Goal: Task Accomplishment & Management: Manage account settings

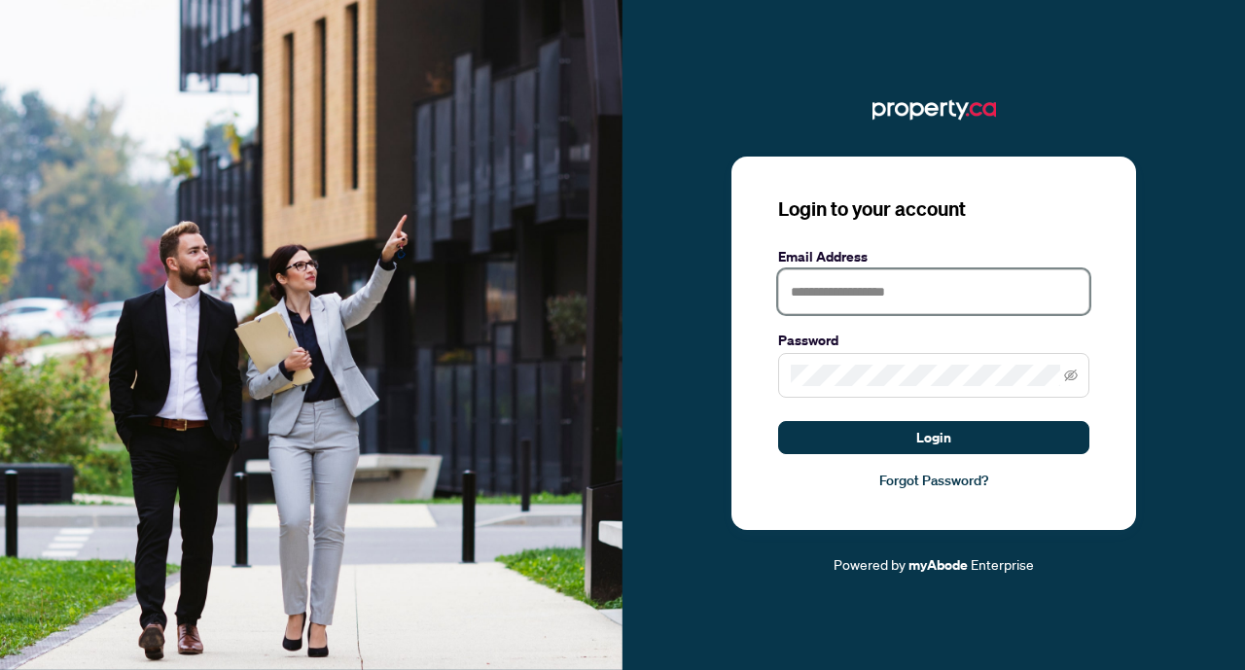
click at [831, 296] on input "text" at bounding box center [933, 291] width 311 height 45
type input "**********"
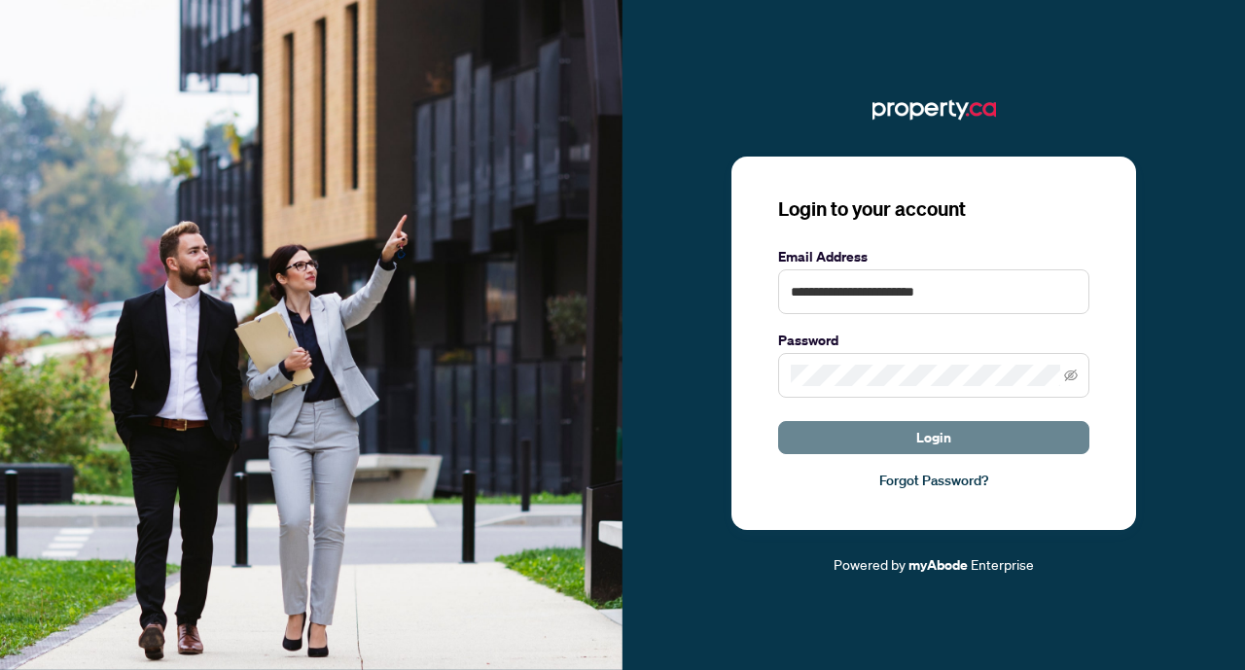
click at [957, 445] on button "Login" at bounding box center [933, 437] width 311 height 33
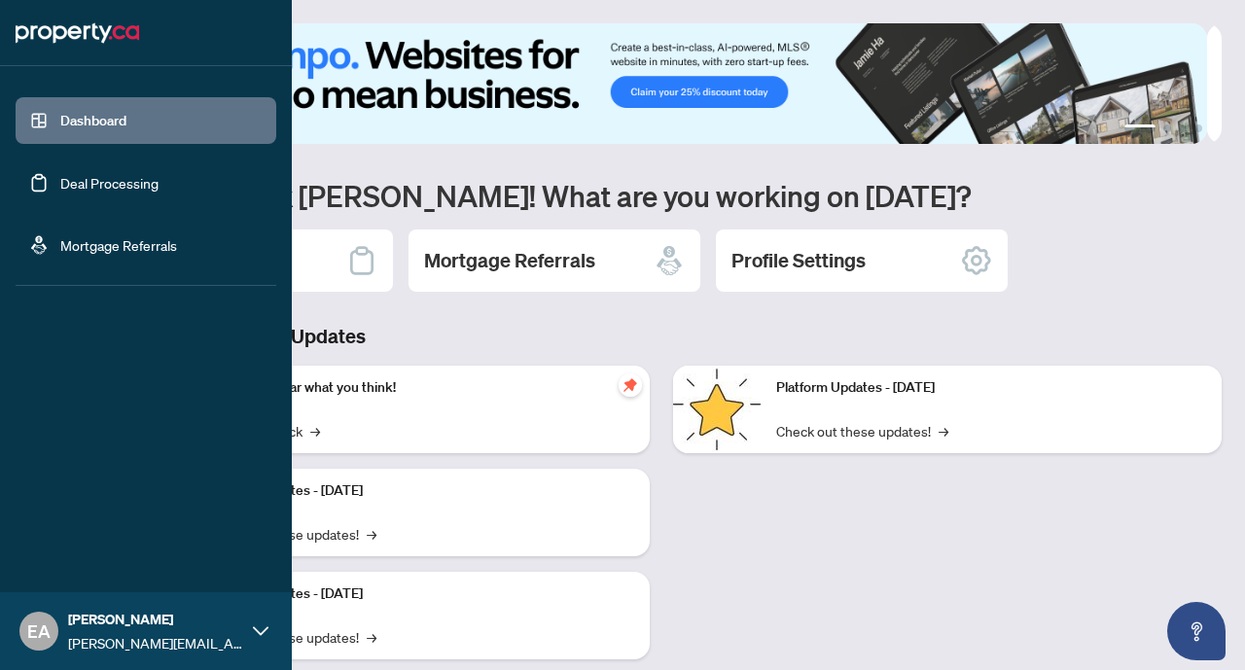
click at [125, 179] on link "Deal Processing" at bounding box center [109, 183] width 98 height 18
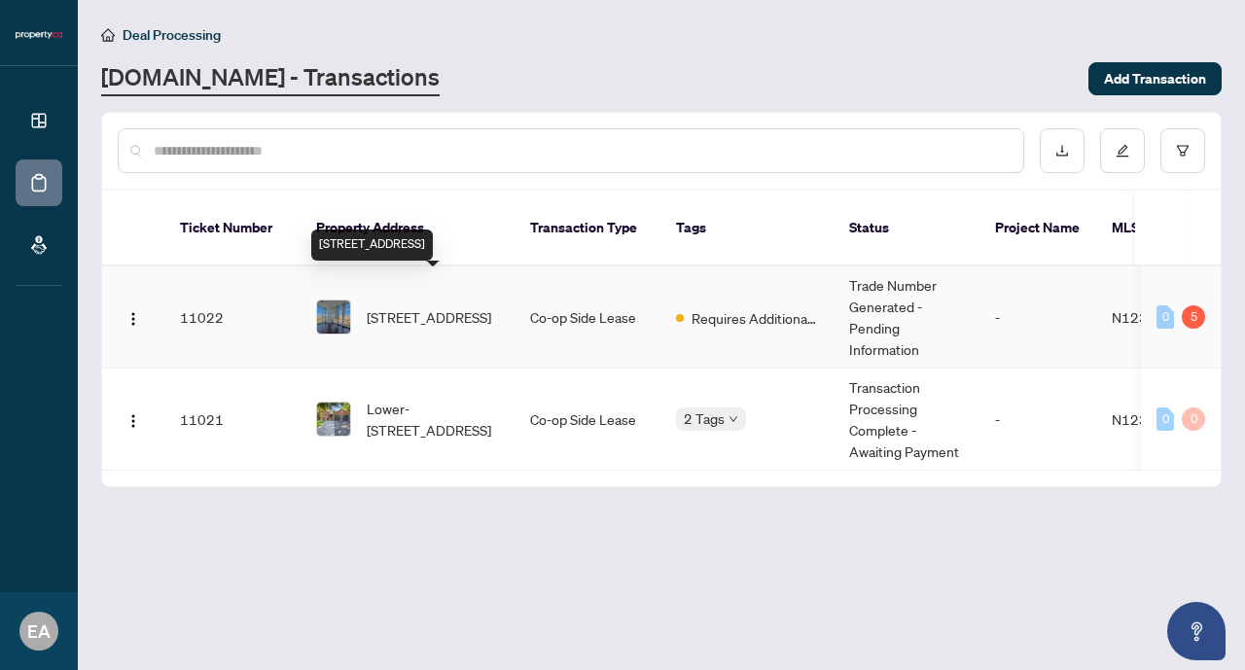
click at [439, 306] on span "[STREET_ADDRESS]" at bounding box center [429, 316] width 125 height 21
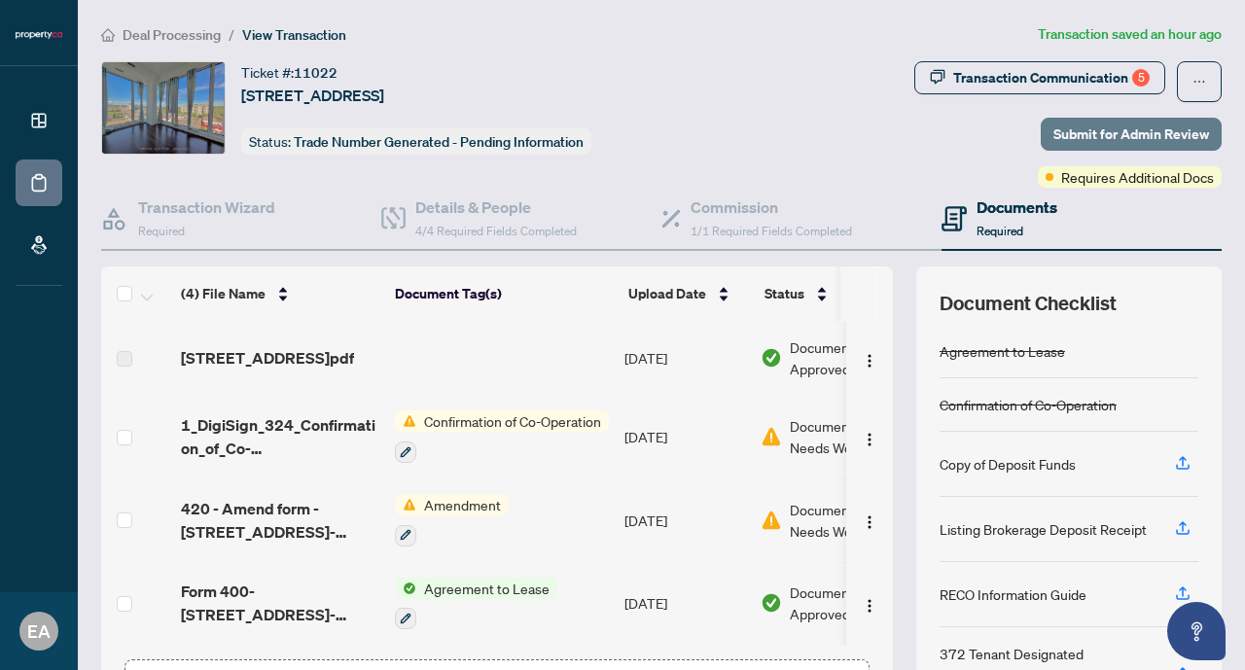
click at [1113, 133] on span "Submit for Admin Review" at bounding box center [1131, 134] width 156 height 31
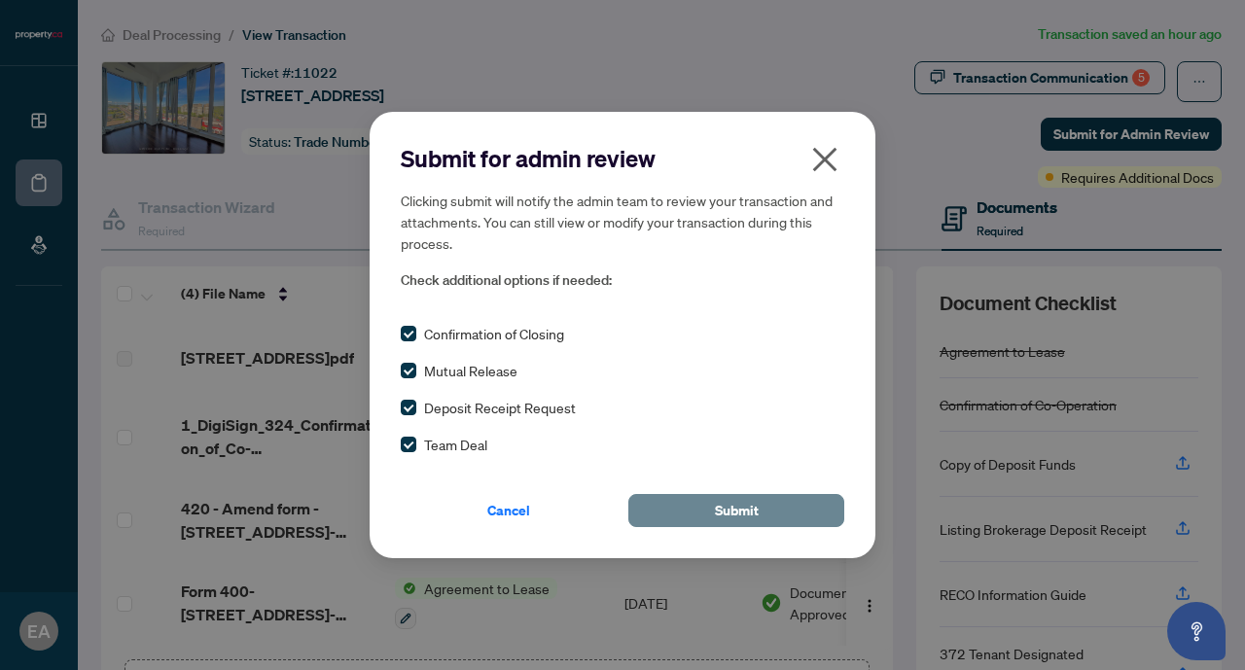
click at [755, 515] on span "Submit" at bounding box center [737, 510] width 44 height 31
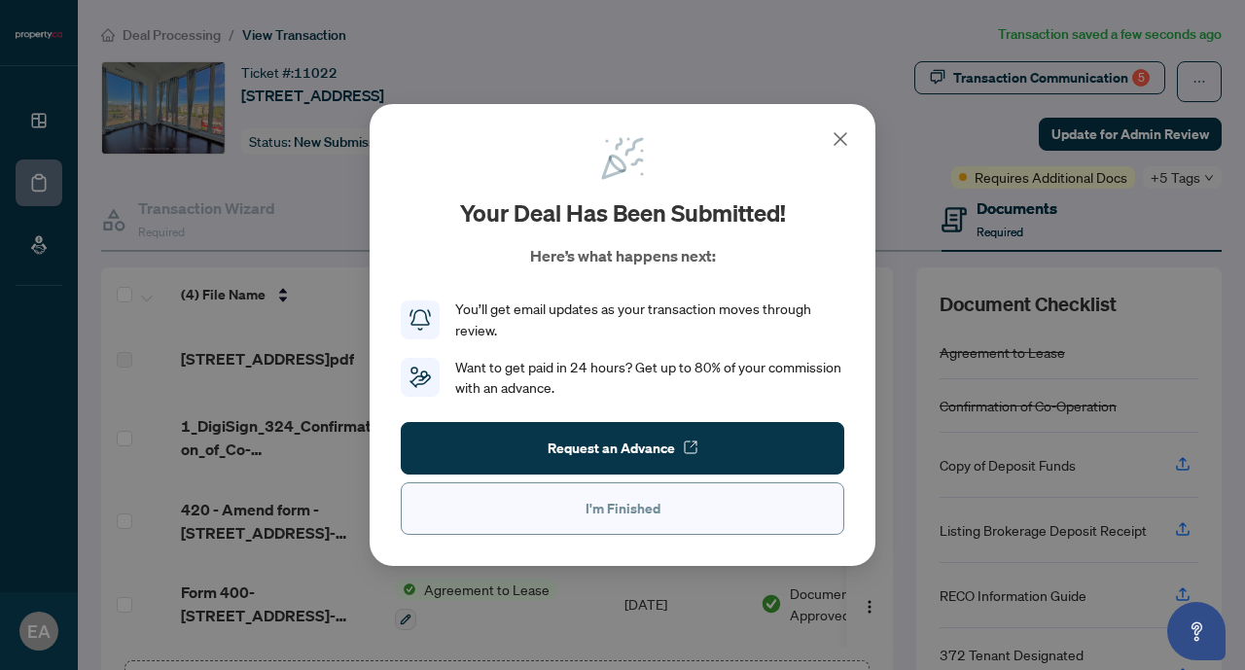
click at [625, 517] on span "I'm Finished" at bounding box center [623, 508] width 75 height 31
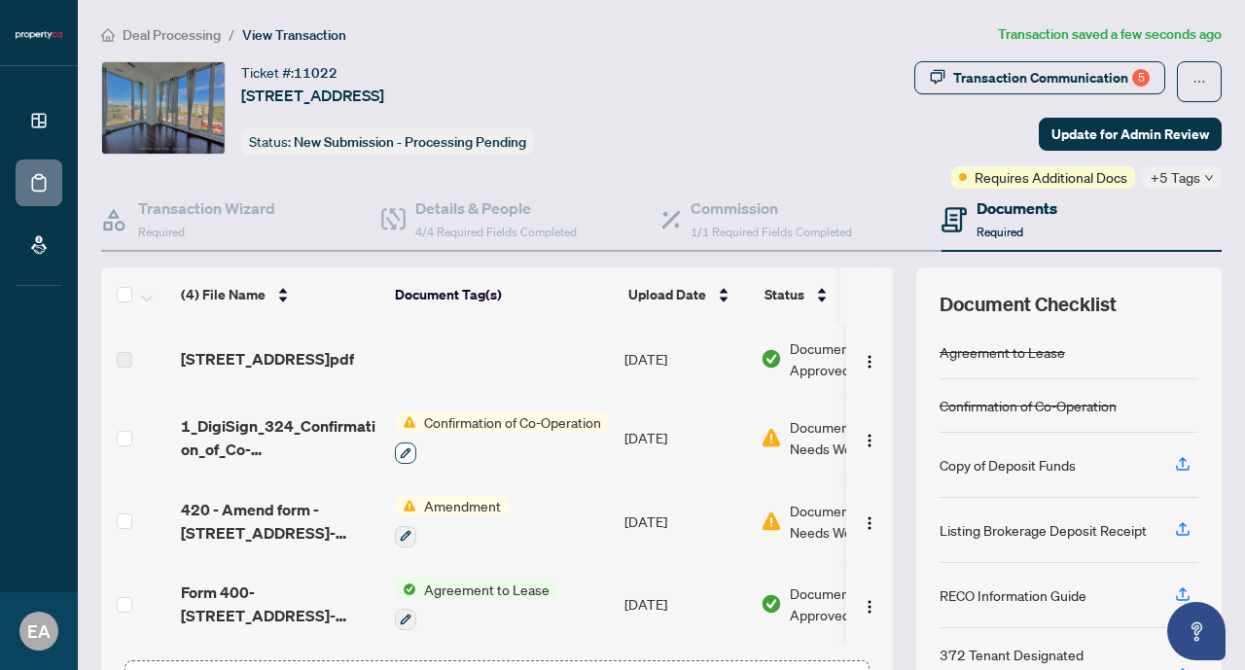
click at [403, 452] on icon "button" at bounding box center [406, 453] width 12 height 12
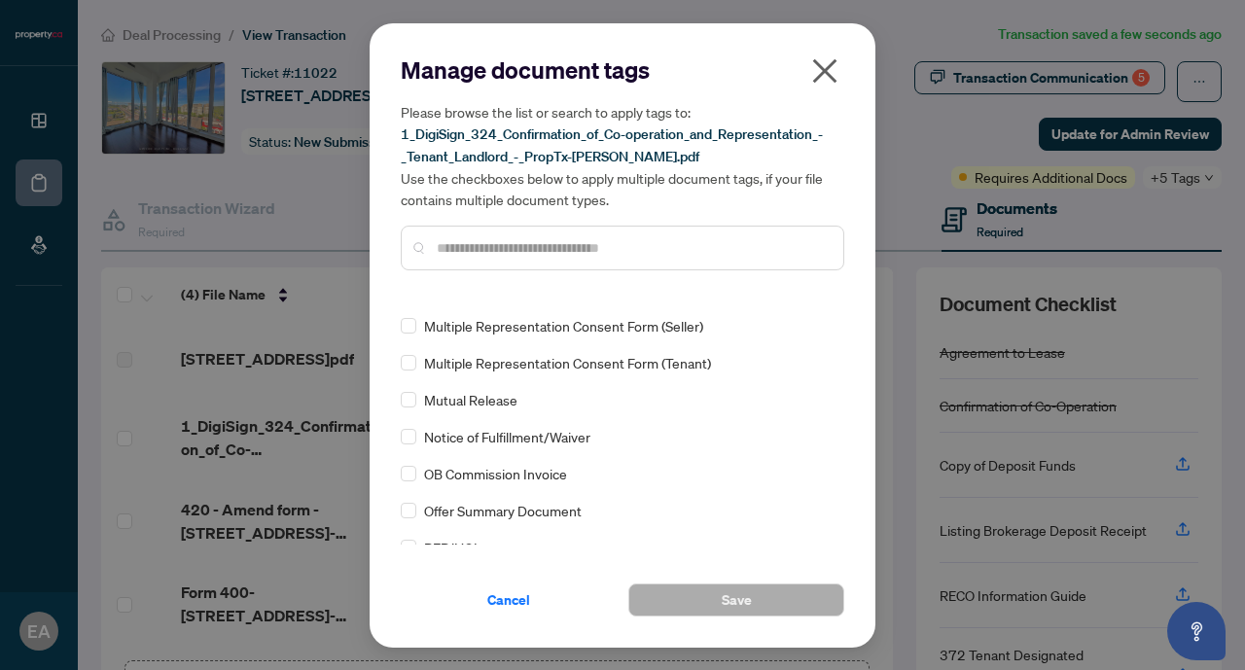
scroll to position [1556, 0]
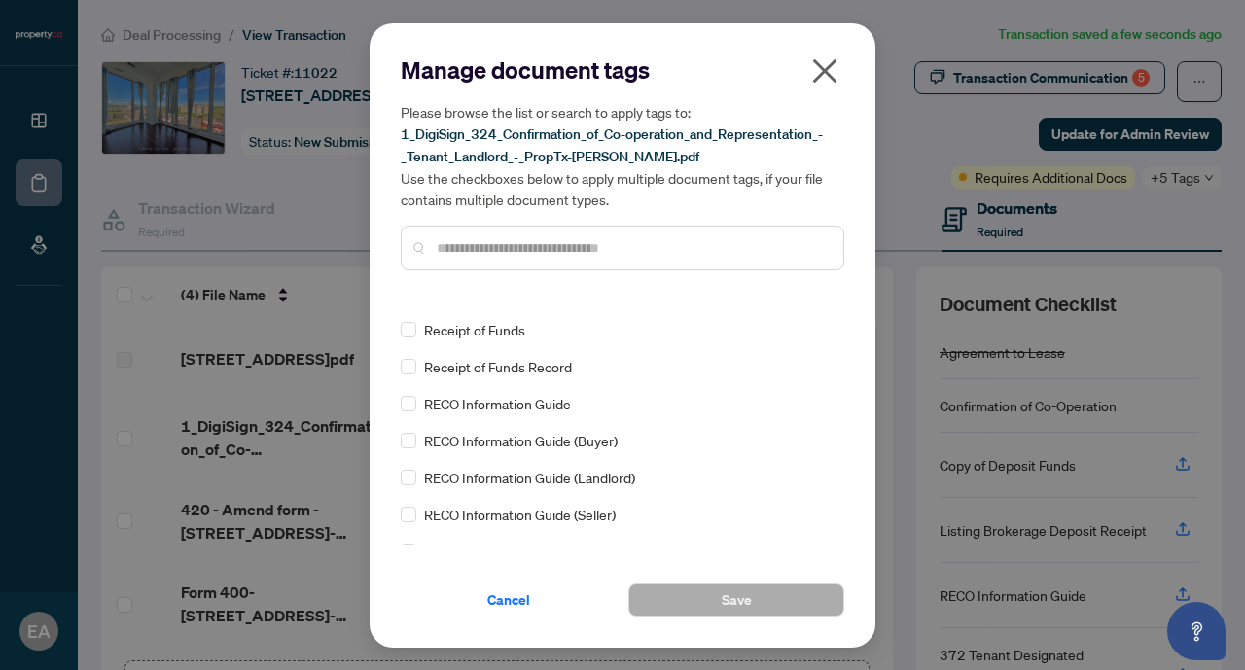
click at [821, 71] on icon "close" at bounding box center [824, 70] width 31 height 31
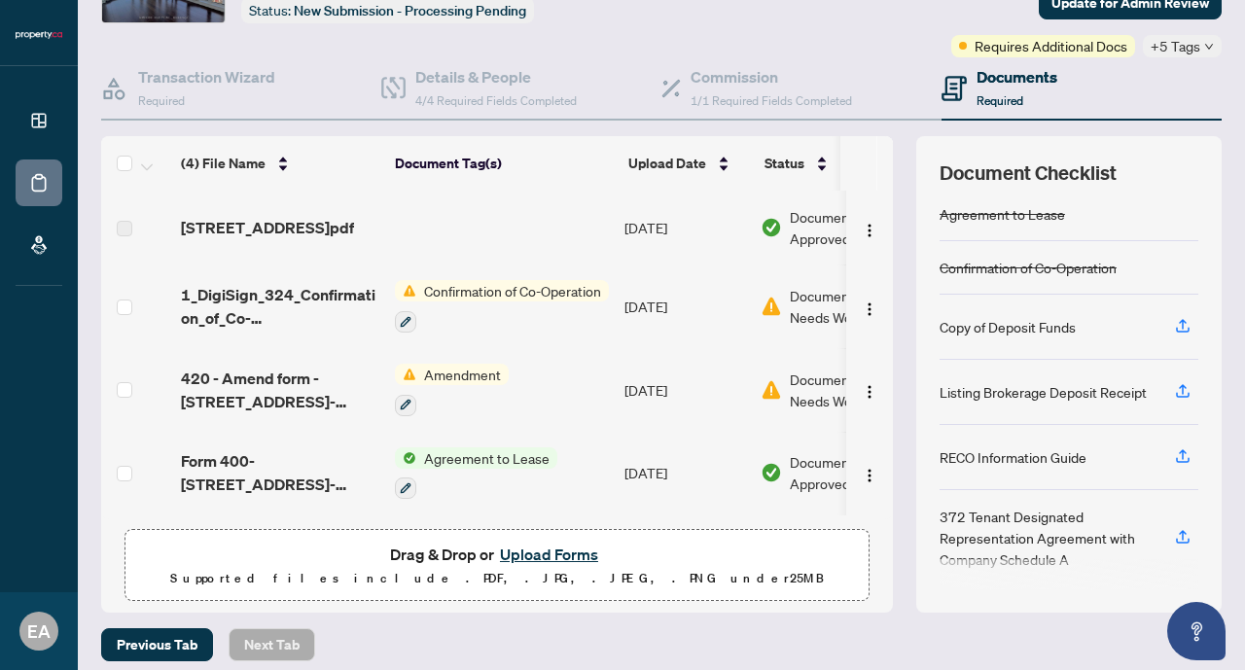
scroll to position [134, 0]
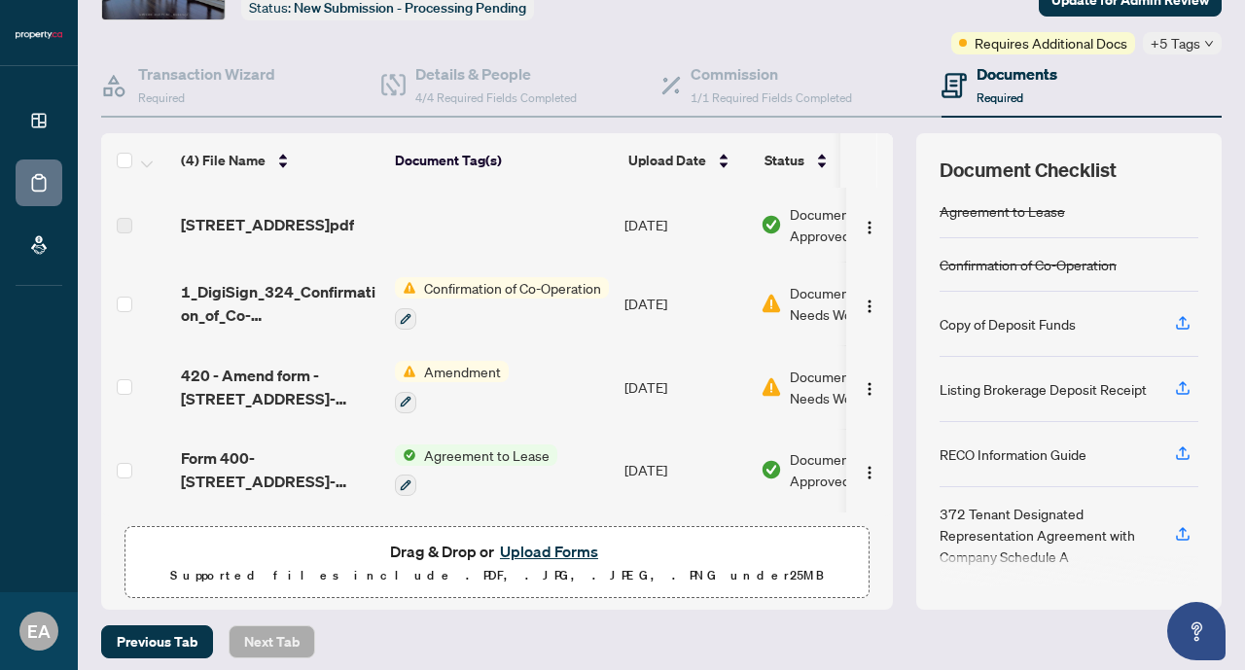
click at [548, 550] on button "Upload Forms" at bounding box center [549, 551] width 110 height 25
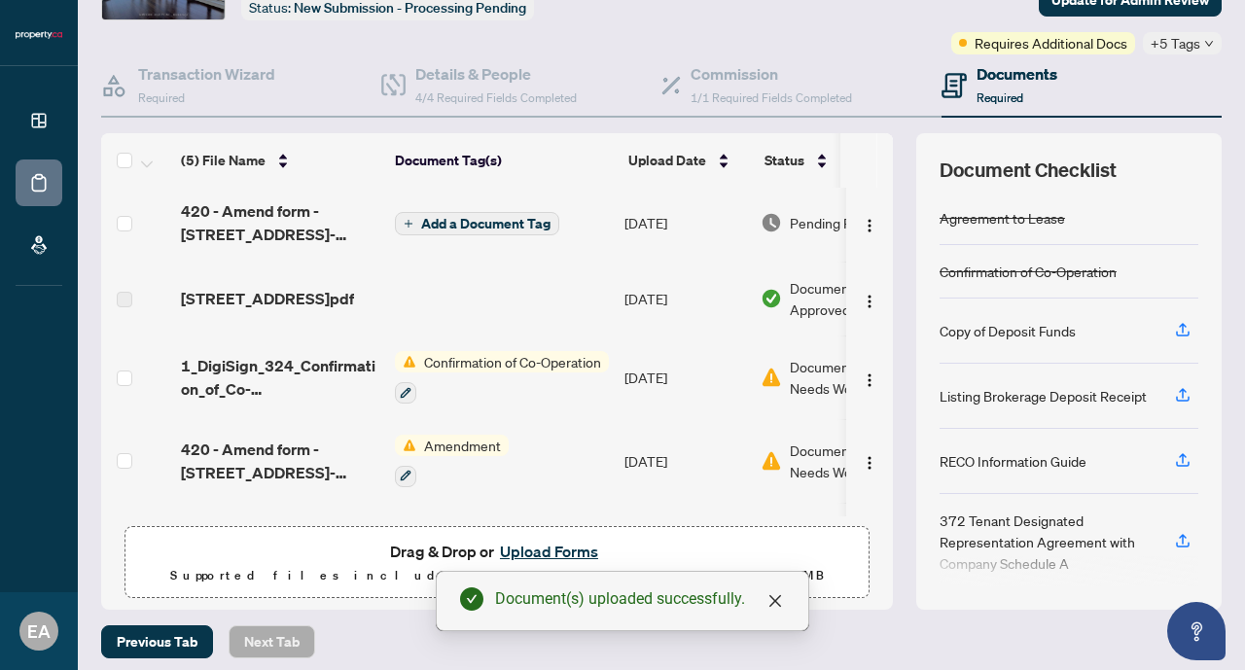
scroll to position [82, 0]
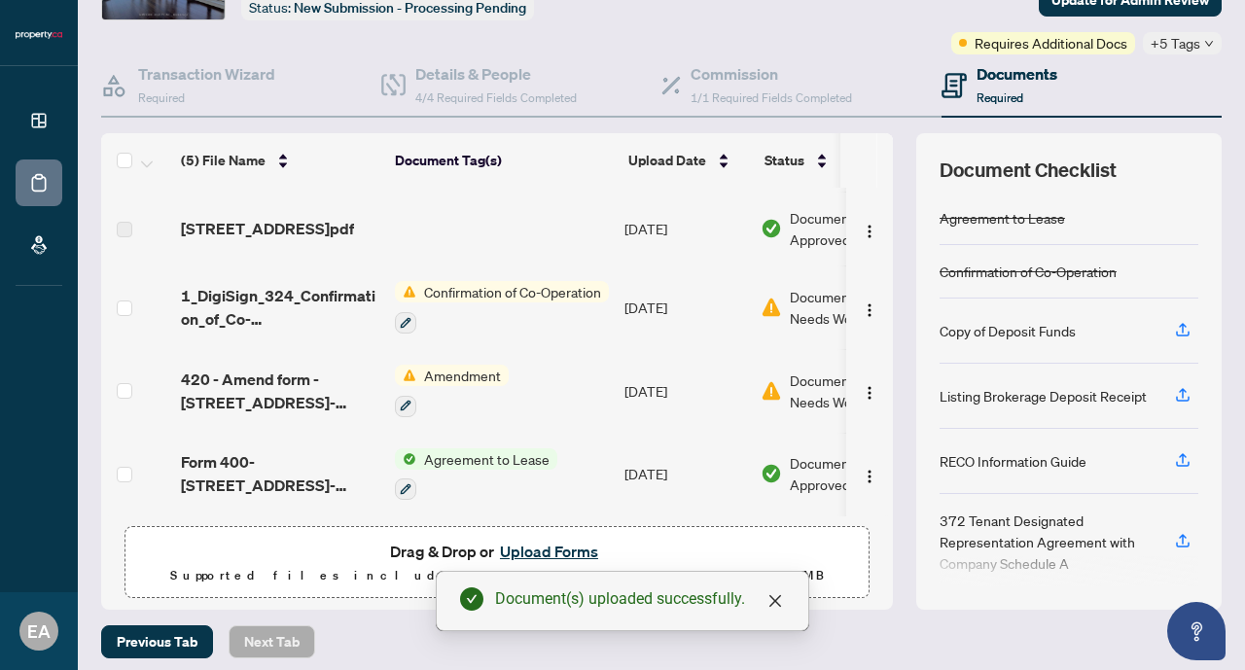
click at [545, 546] on button "Upload Forms" at bounding box center [549, 551] width 110 height 25
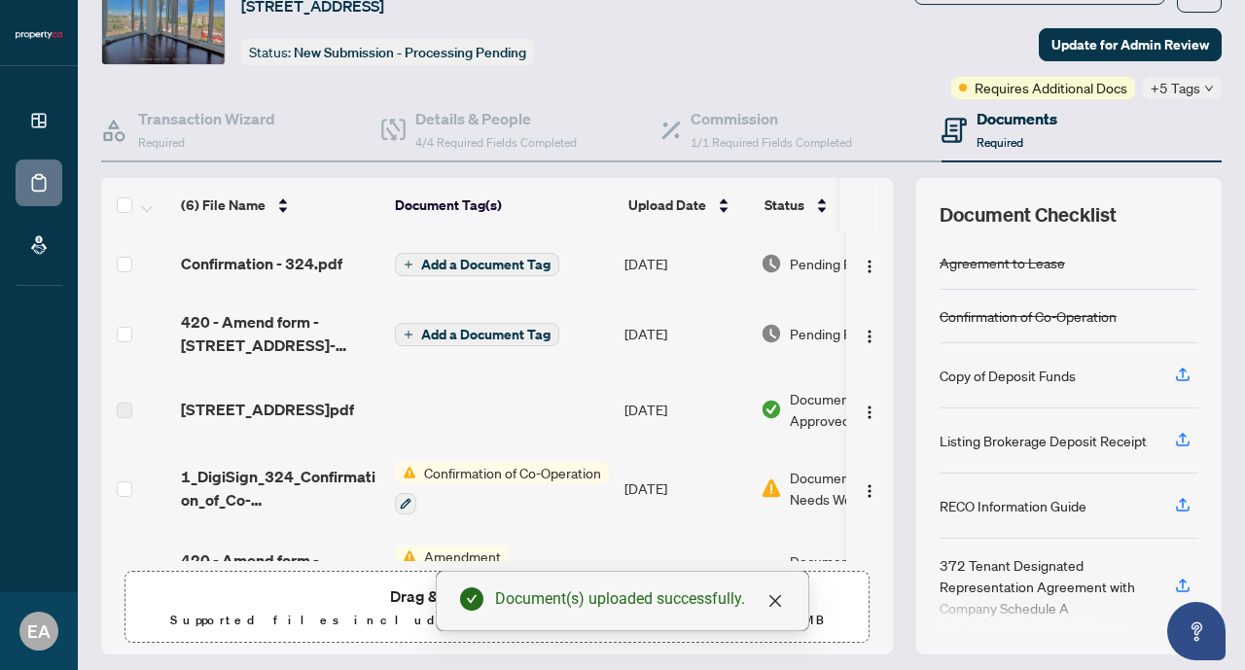
scroll to position [0, 0]
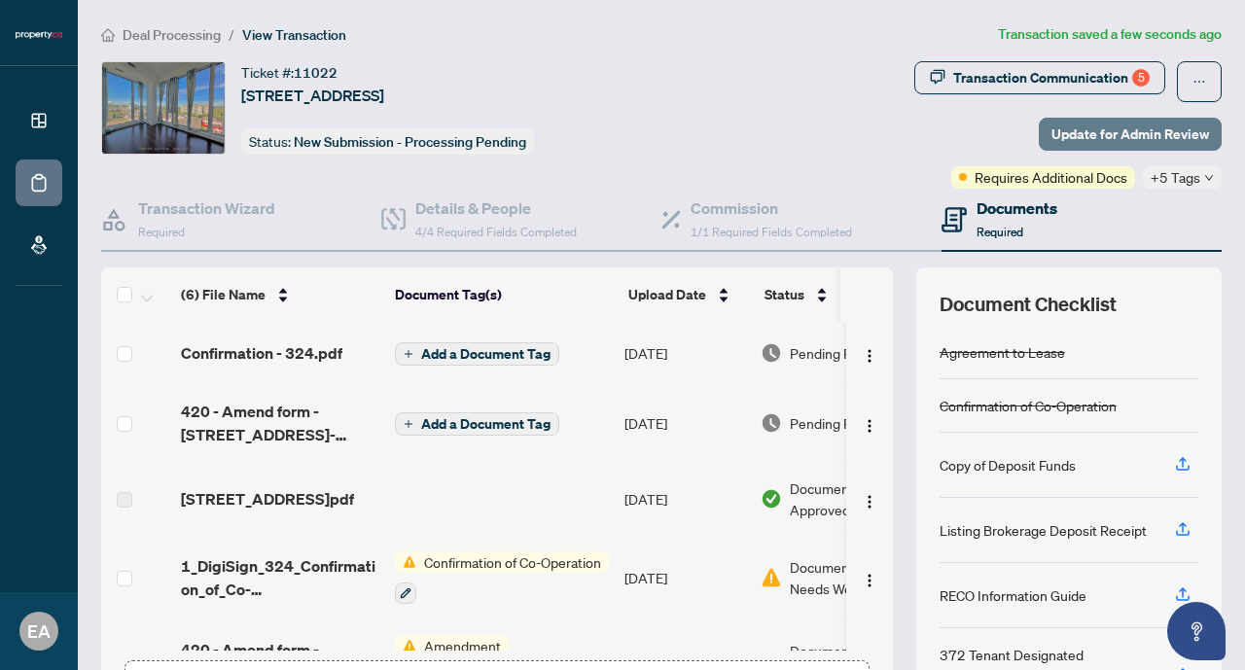
click at [1132, 135] on span "Update for Admin Review" at bounding box center [1131, 134] width 158 height 31
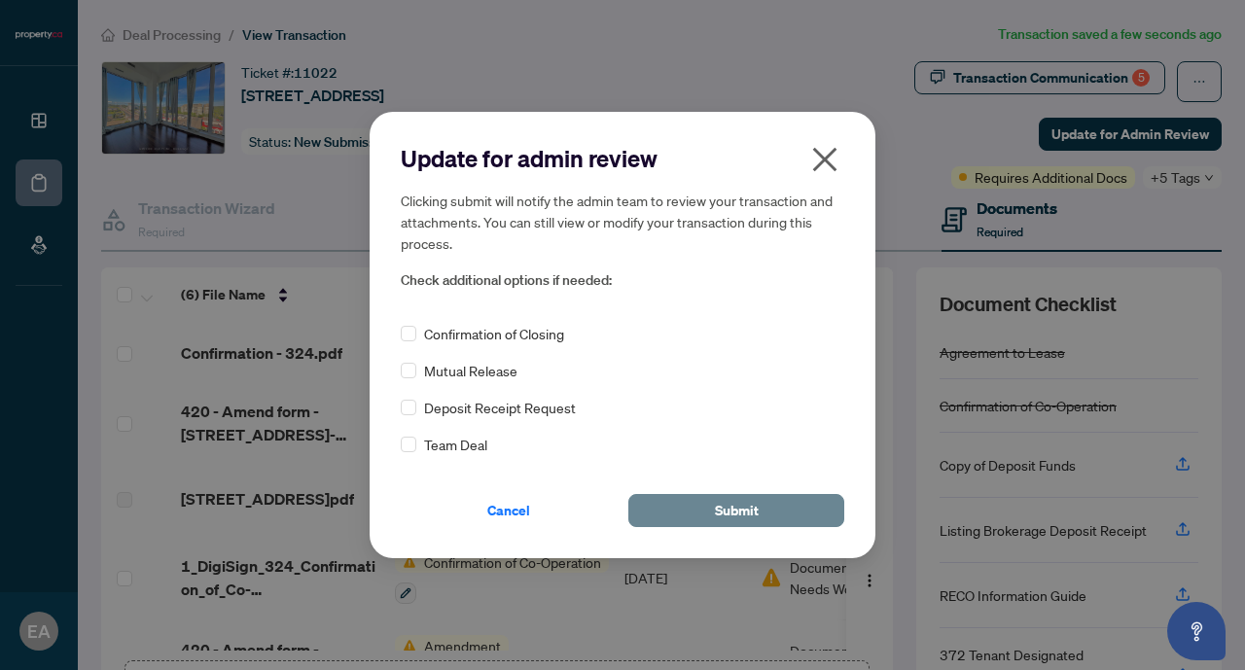
click at [730, 509] on span "Submit" at bounding box center [737, 510] width 44 height 31
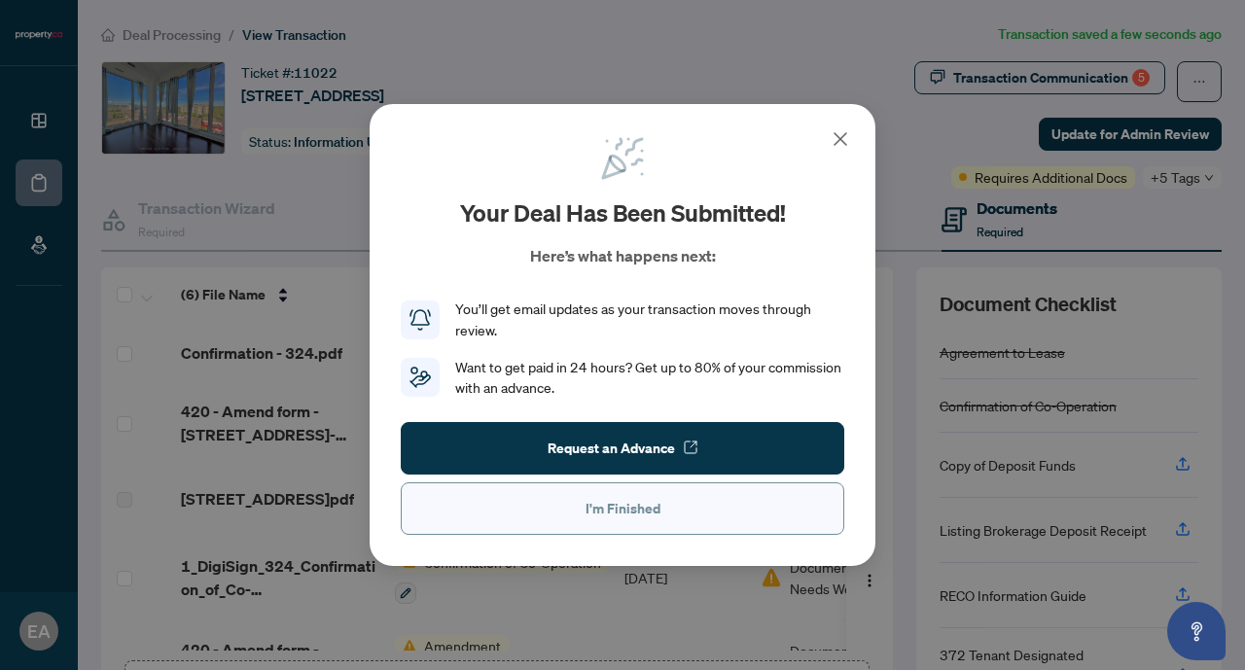
click at [654, 516] on span "I'm Finished" at bounding box center [623, 508] width 75 height 31
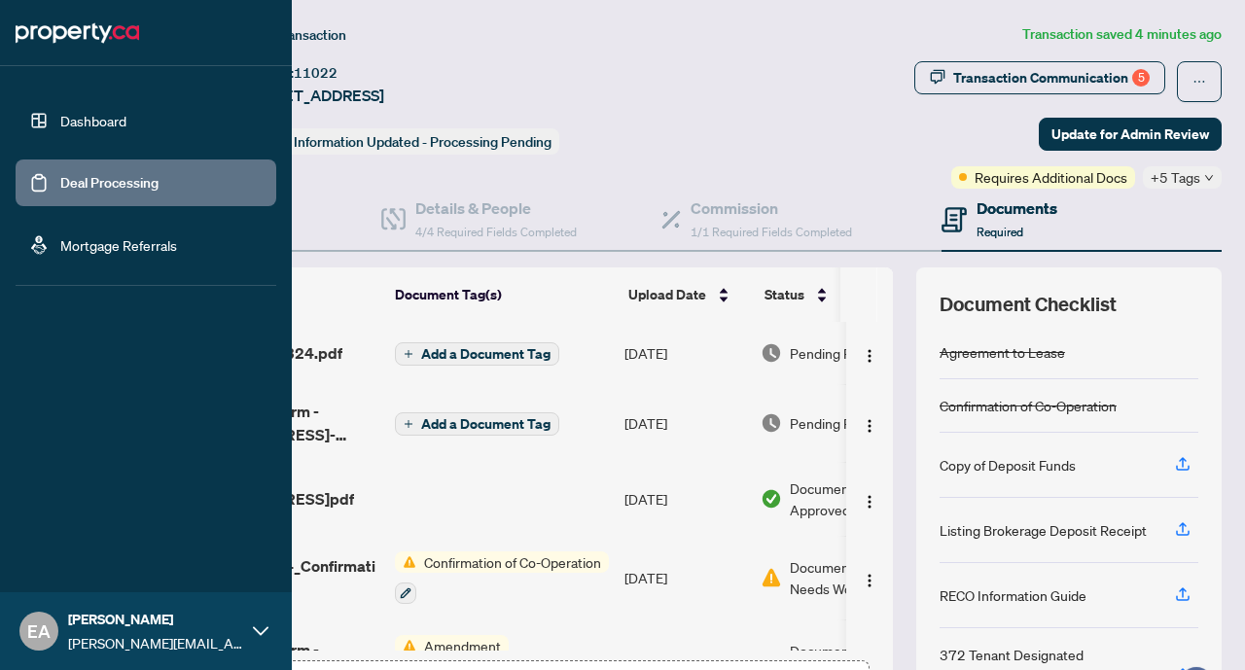
click at [100, 118] on link "Dashboard" at bounding box center [93, 121] width 66 height 18
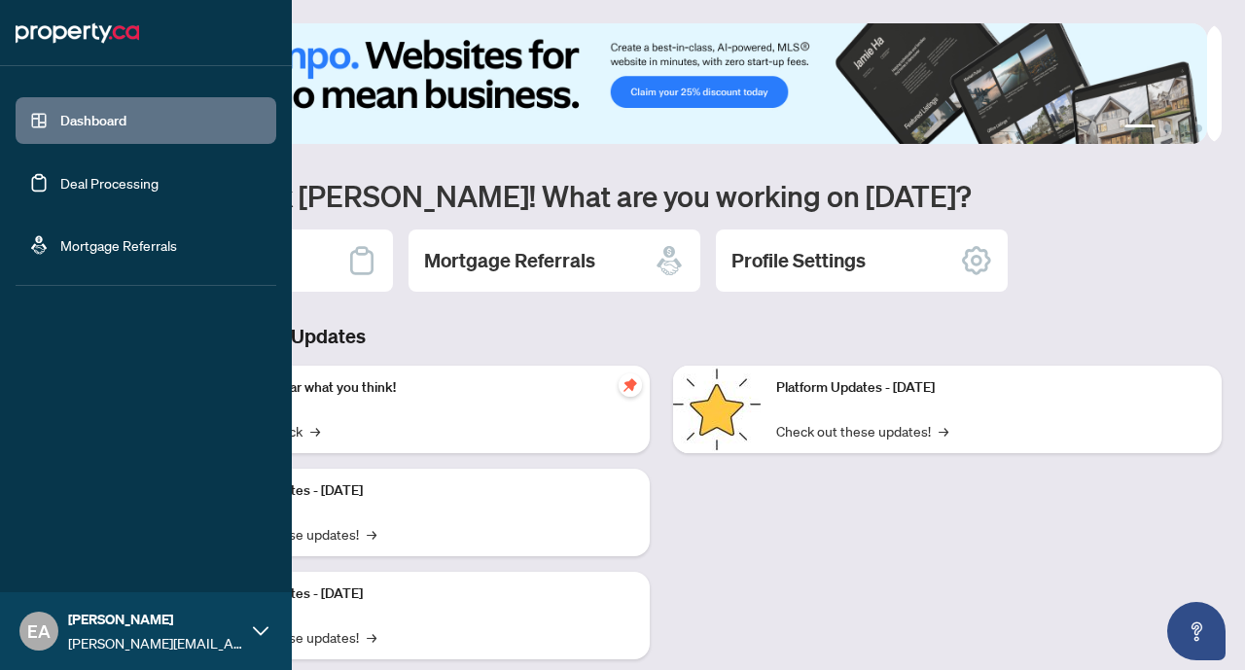
click at [97, 186] on link "Deal Processing" at bounding box center [109, 183] width 98 height 18
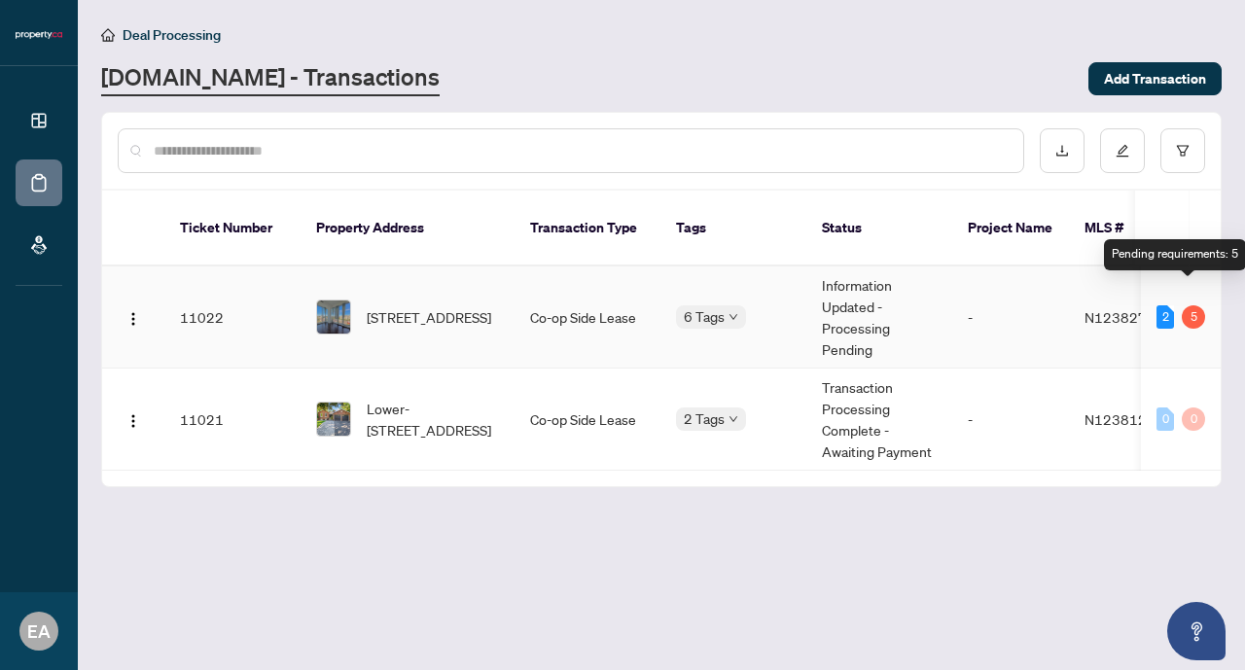
click at [1190, 305] on div "5" at bounding box center [1193, 316] width 23 height 23
click at [643, 304] on td "Co-op Side Lease" at bounding box center [588, 318] width 146 height 102
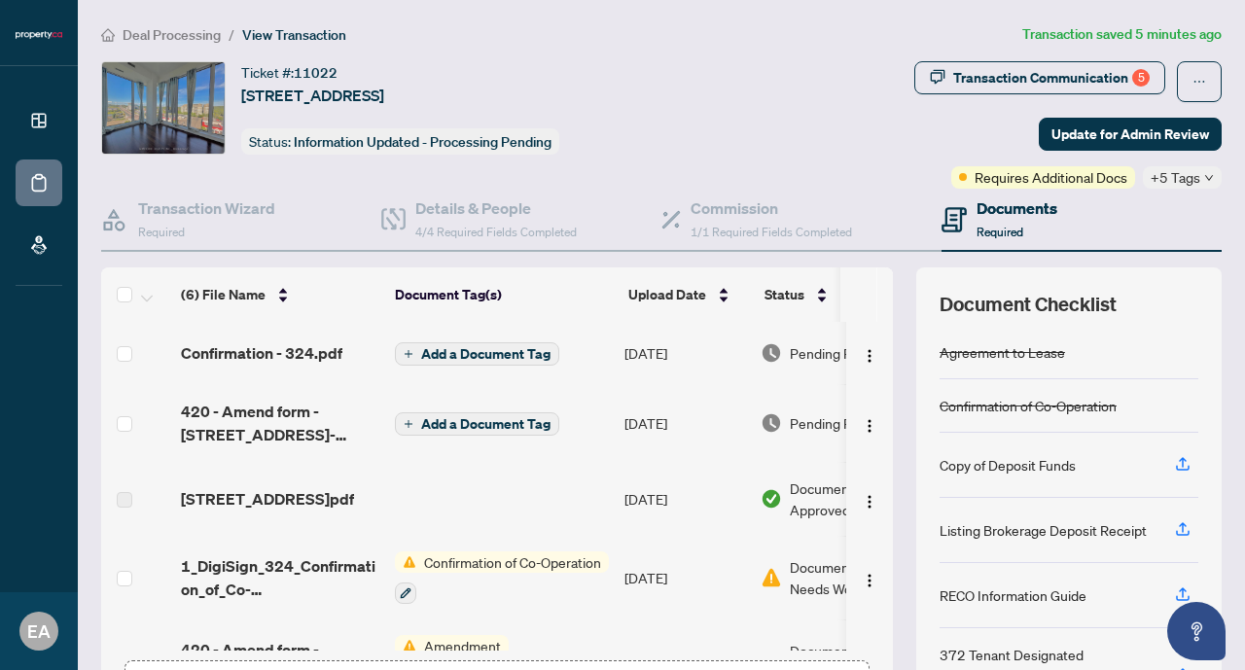
click at [510, 352] on span "Add a Document Tag" at bounding box center [485, 354] width 129 height 14
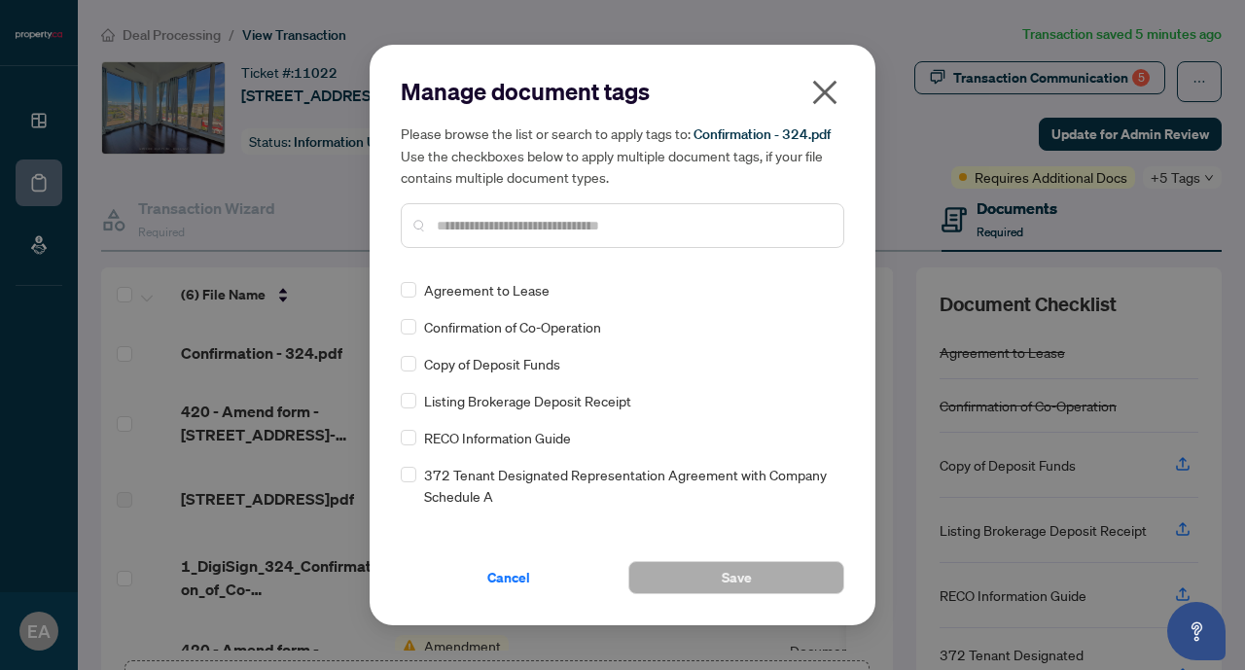
click at [820, 99] on icon "close" at bounding box center [825, 93] width 24 height 24
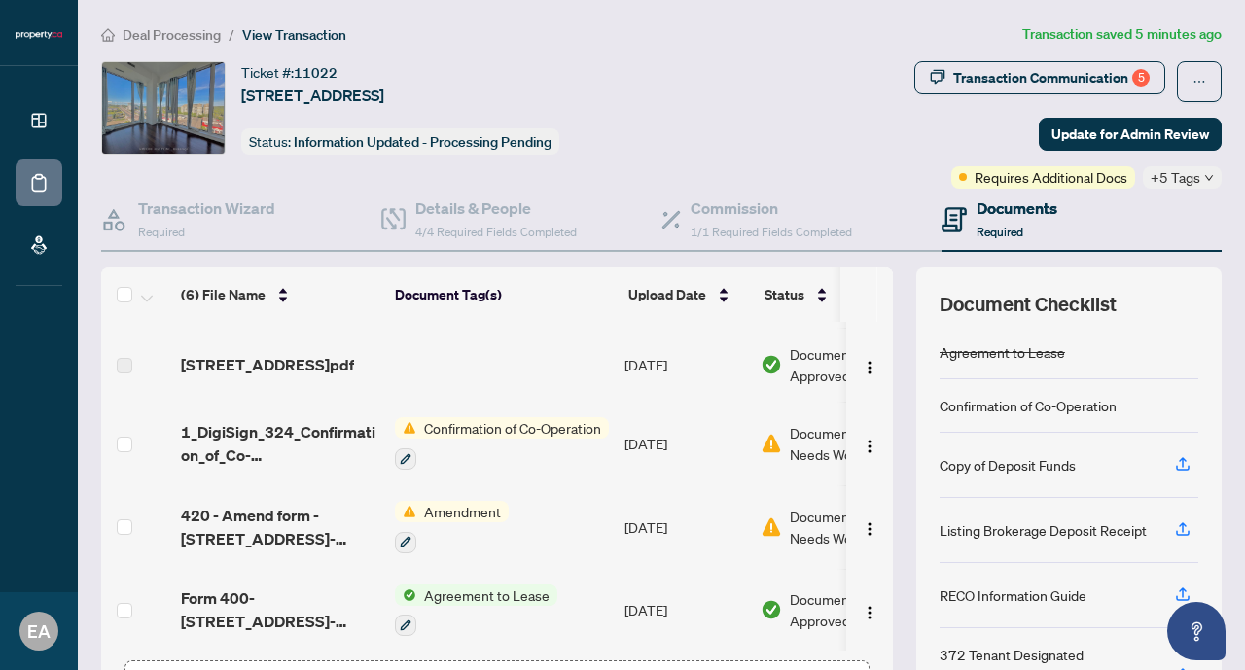
scroll to position [144, 0]
click at [410, 534] on icon "button" at bounding box center [406, 540] width 12 height 12
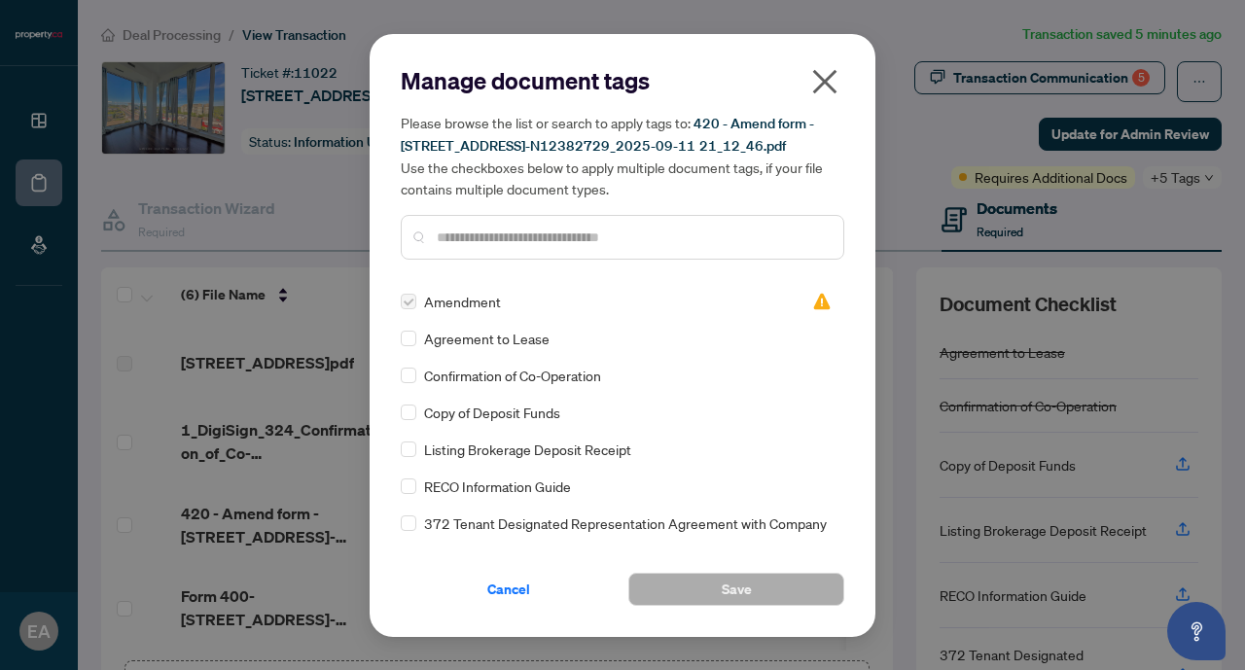
click at [409, 306] on label at bounding box center [409, 301] width 16 height 21
click at [514, 586] on span "Cancel" at bounding box center [508, 589] width 43 height 31
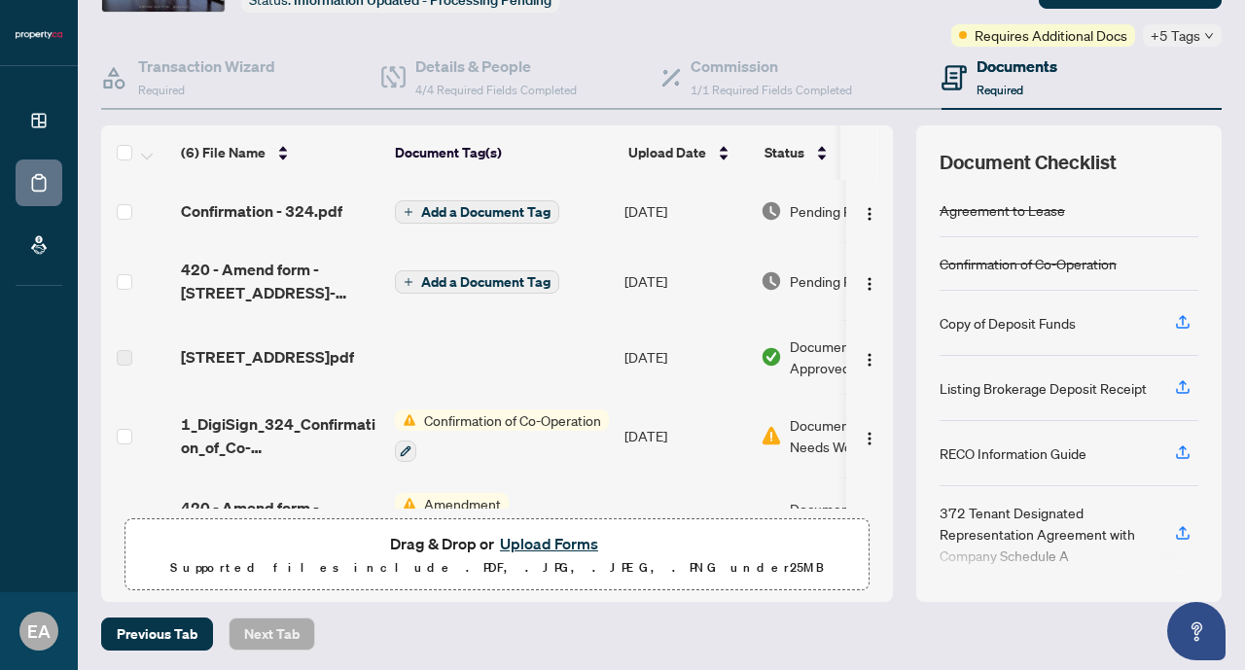
scroll to position [0, 0]
